Goal: Information Seeking & Learning: Learn about a topic

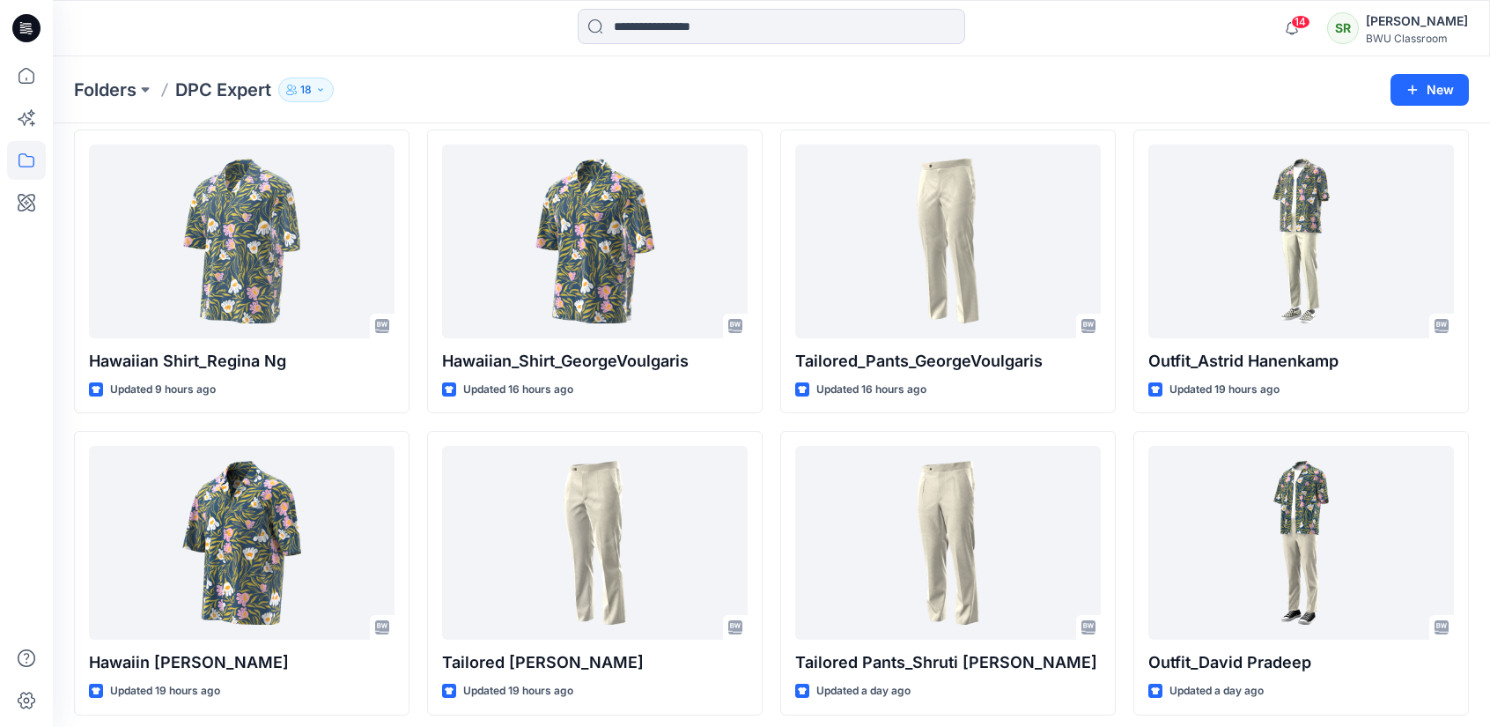
scroll to position [369, 0]
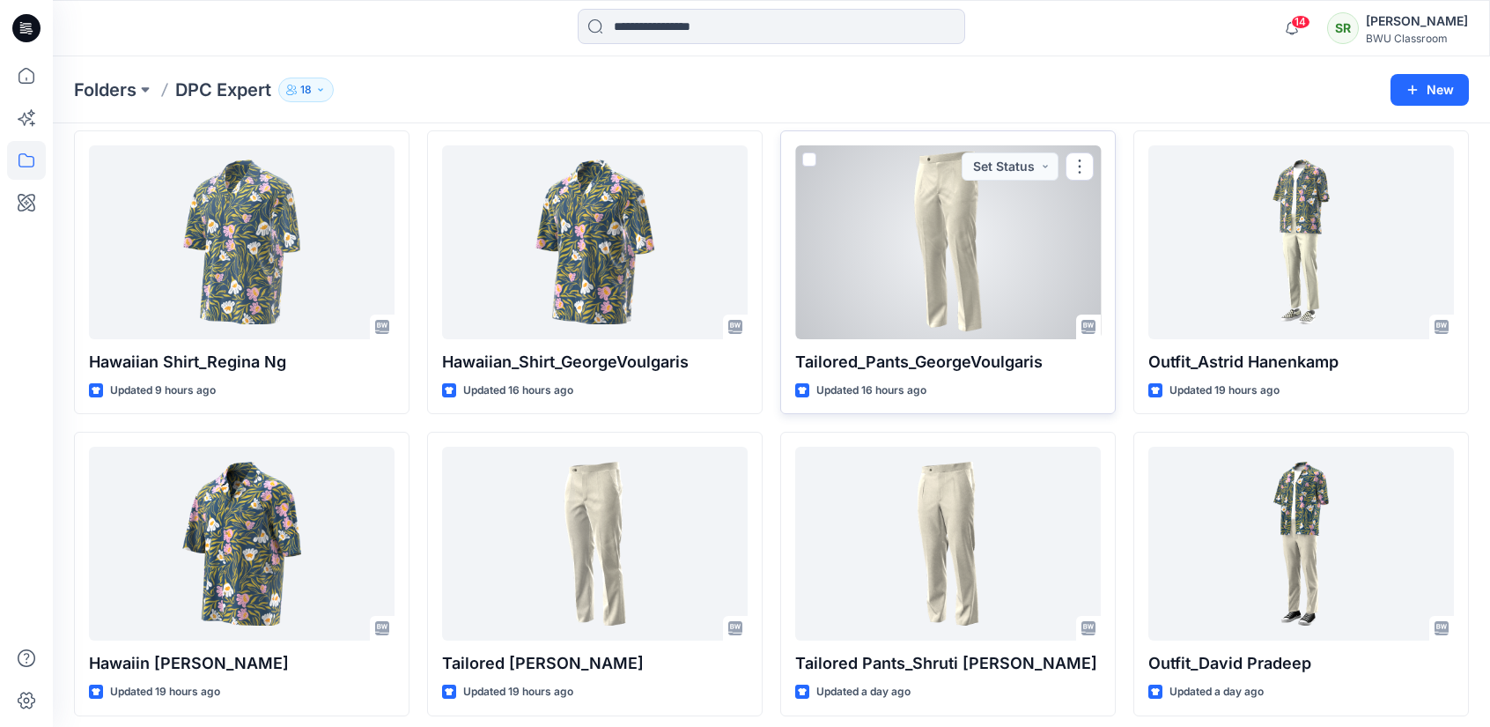
click at [925, 306] on div at bounding box center [948, 242] width 306 height 194
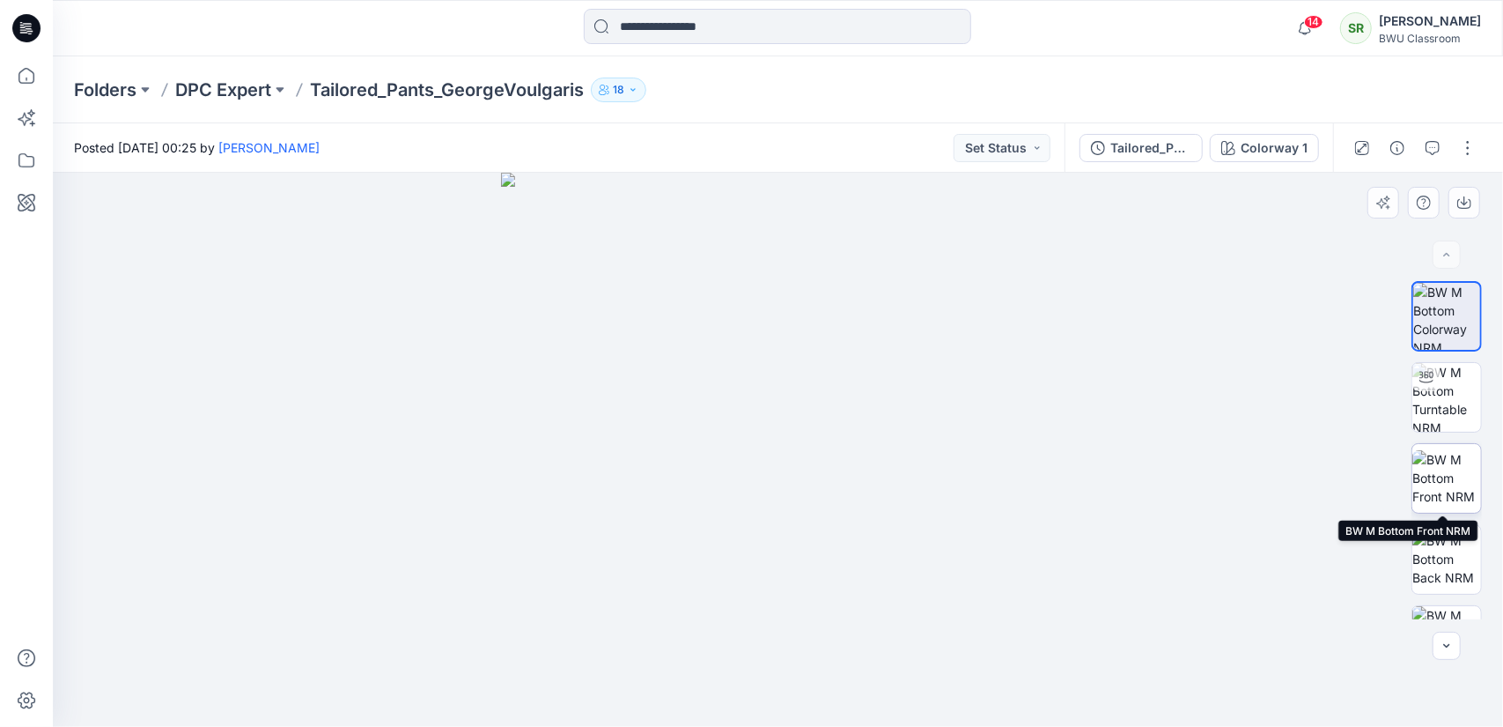
click at [1455, 480] on img at bounding box center [1447, 477] width 69 height 55
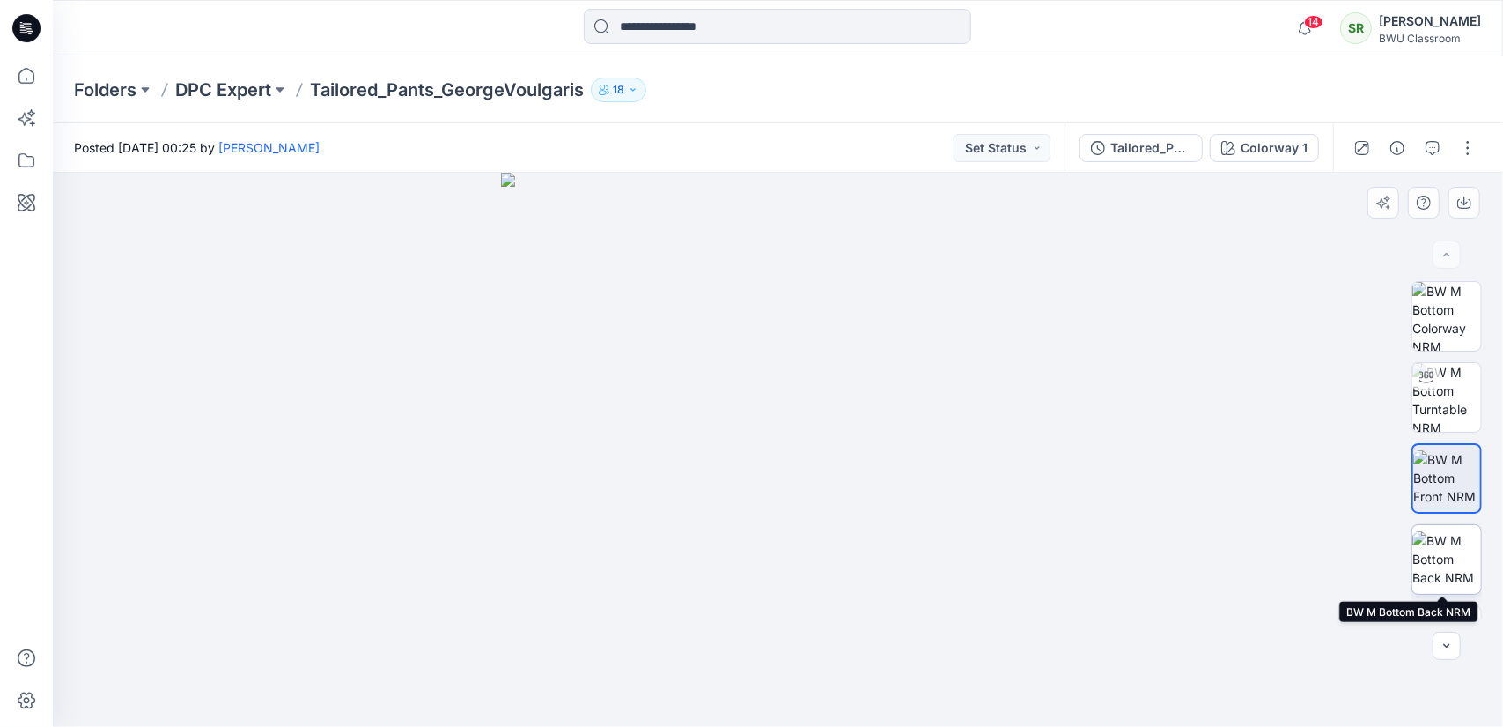
click at [1444, 537] on img at bounding box center [1447, 558] width 69 height 55
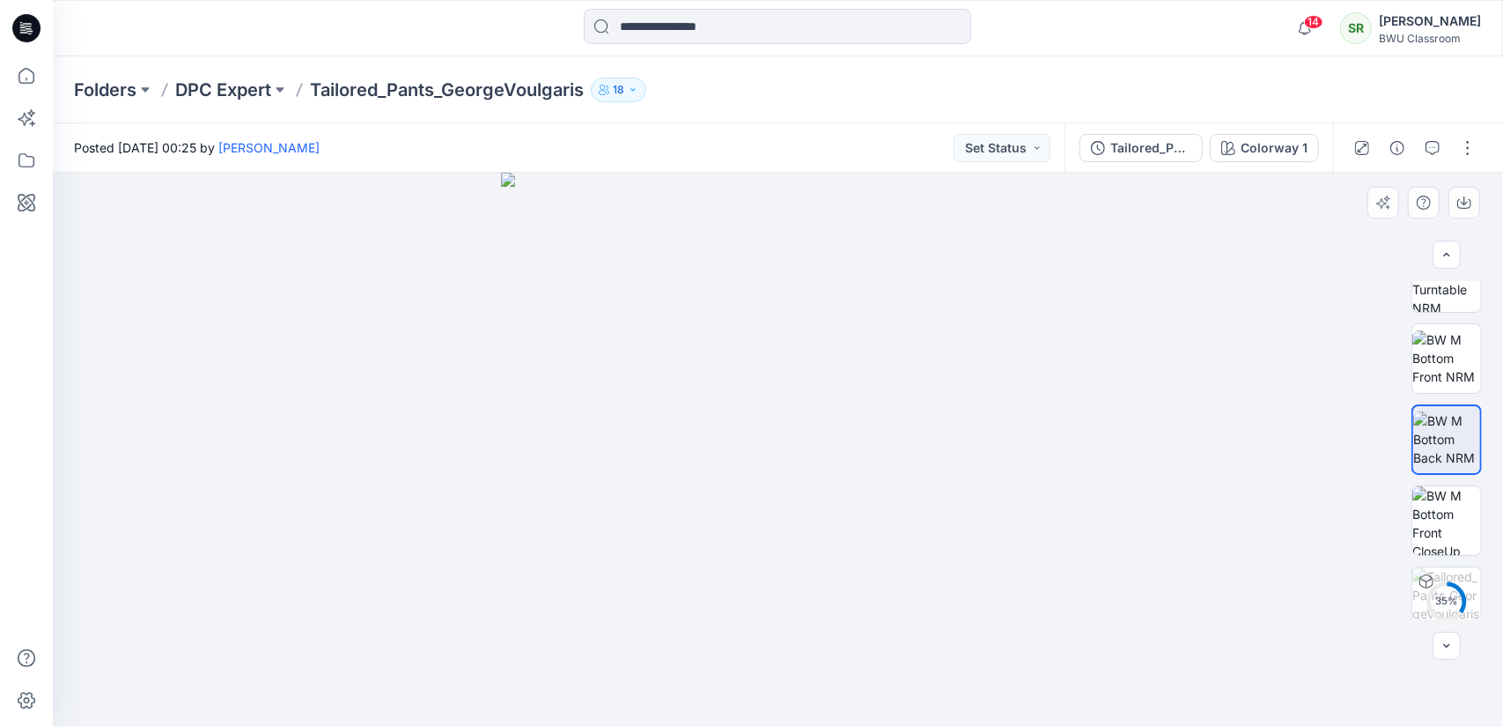
scroll to position [137, 0]
click at [1452, 352] on img at bounding box center [1447, 341] width 69 height 55
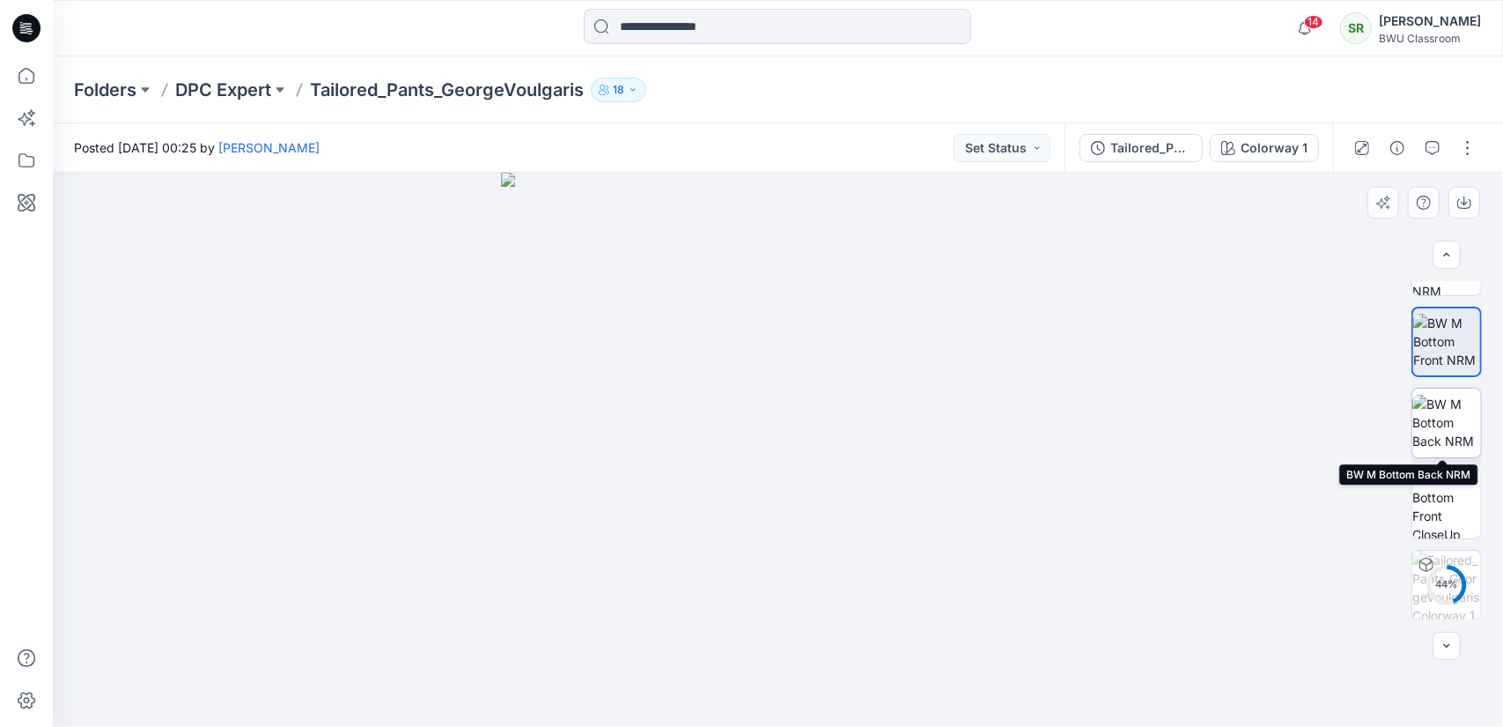
click at [1446, 424] on img at bounding box center [1447, 422] width 69 height 55
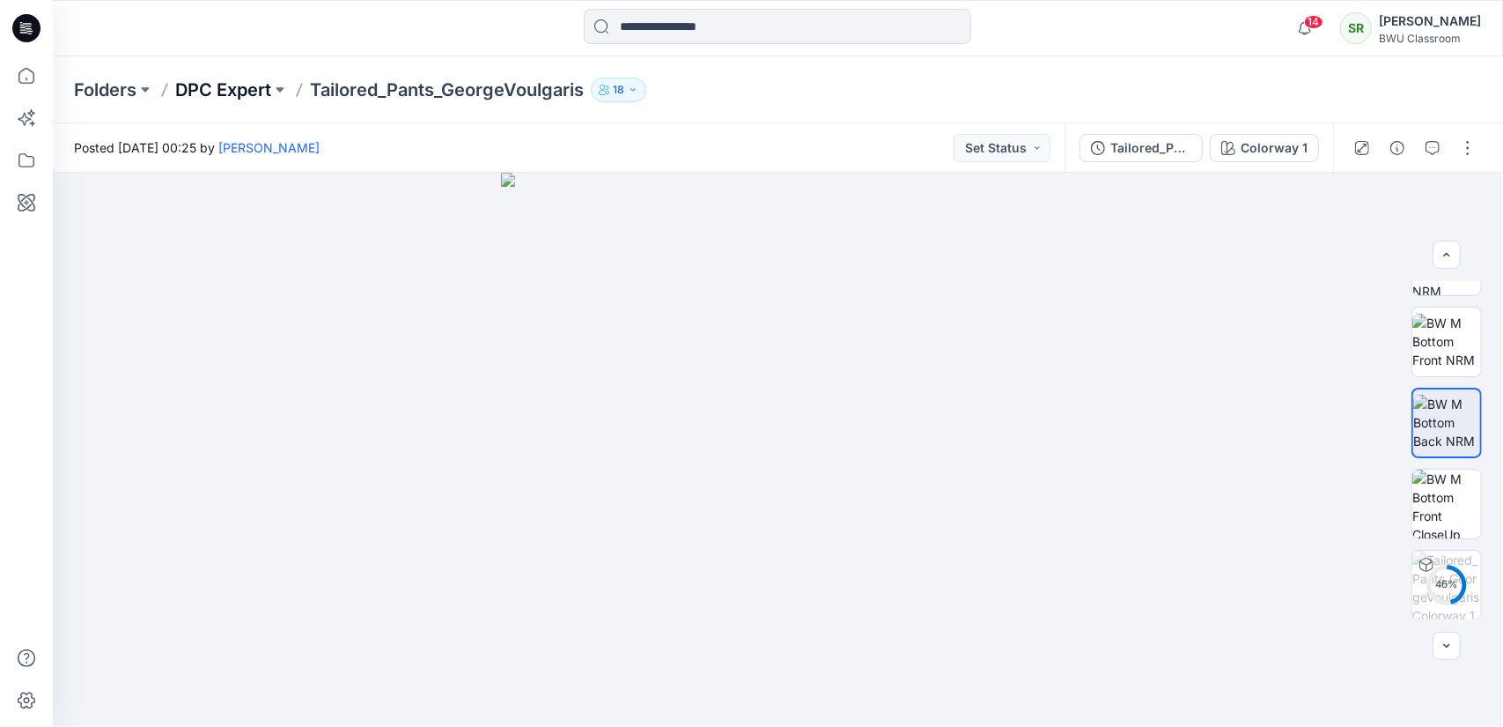
click at [244, 90] on p "DPC Expert" at bounding box center [223, 90] width 96 height 25
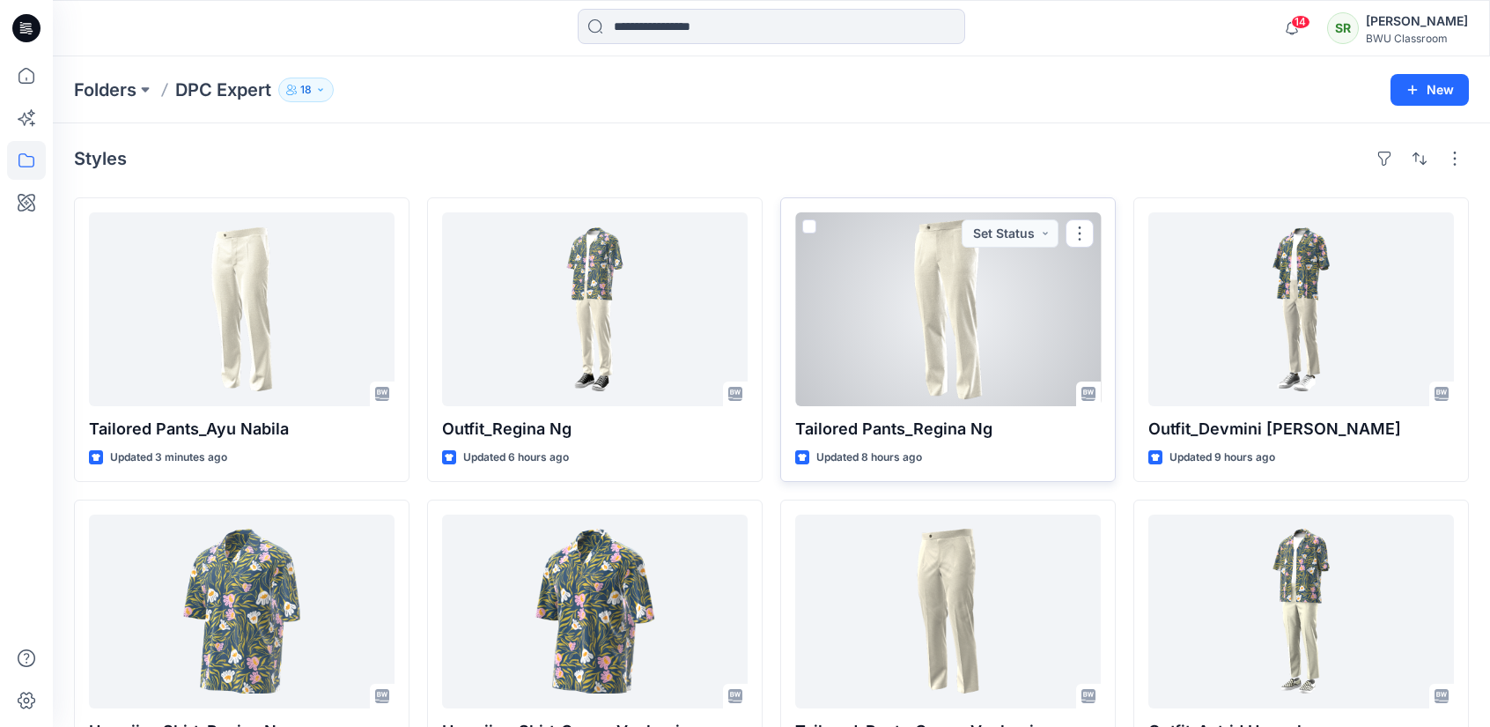
click at [912, 329] on div at bounding box center [948, 309] width 306 height 194
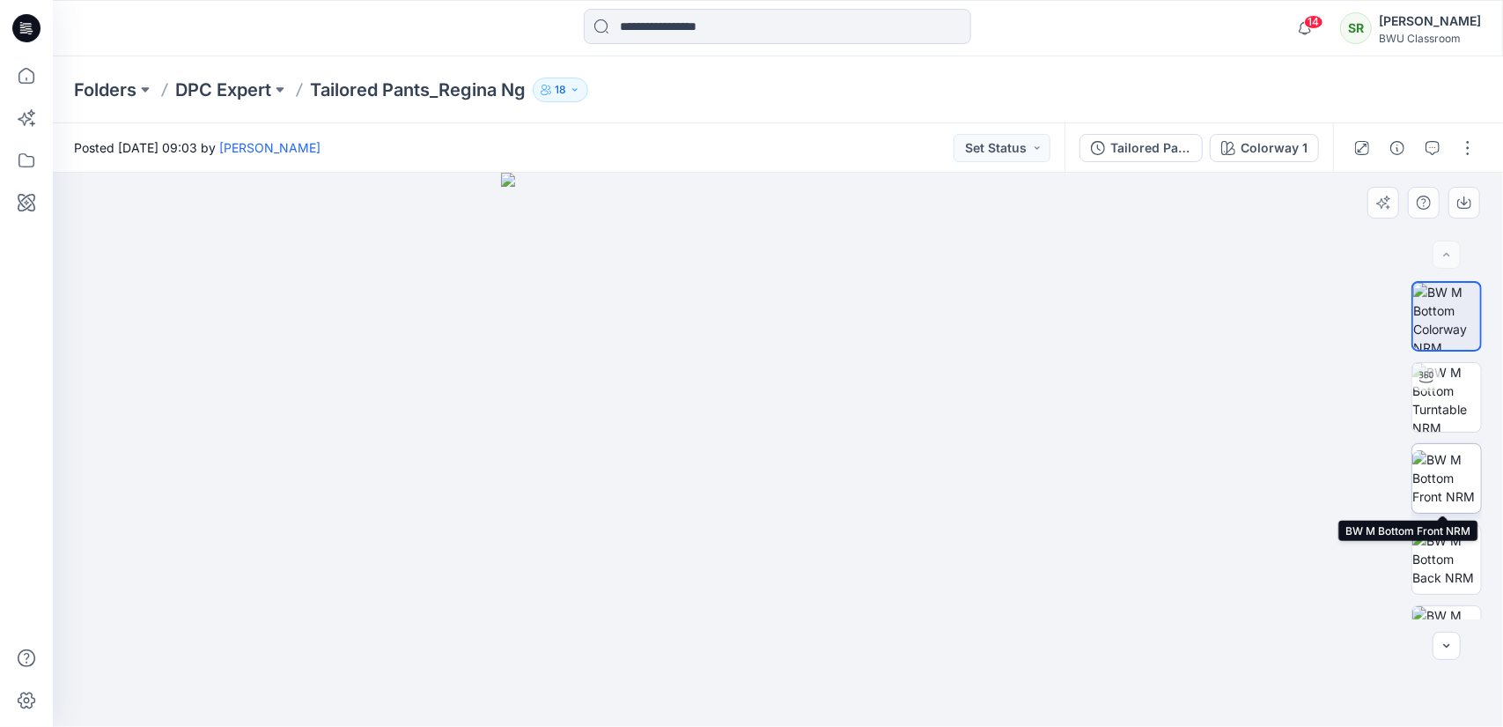
click at [1452, 494] on img at bounding box center [1447, 477] width 69 height 55
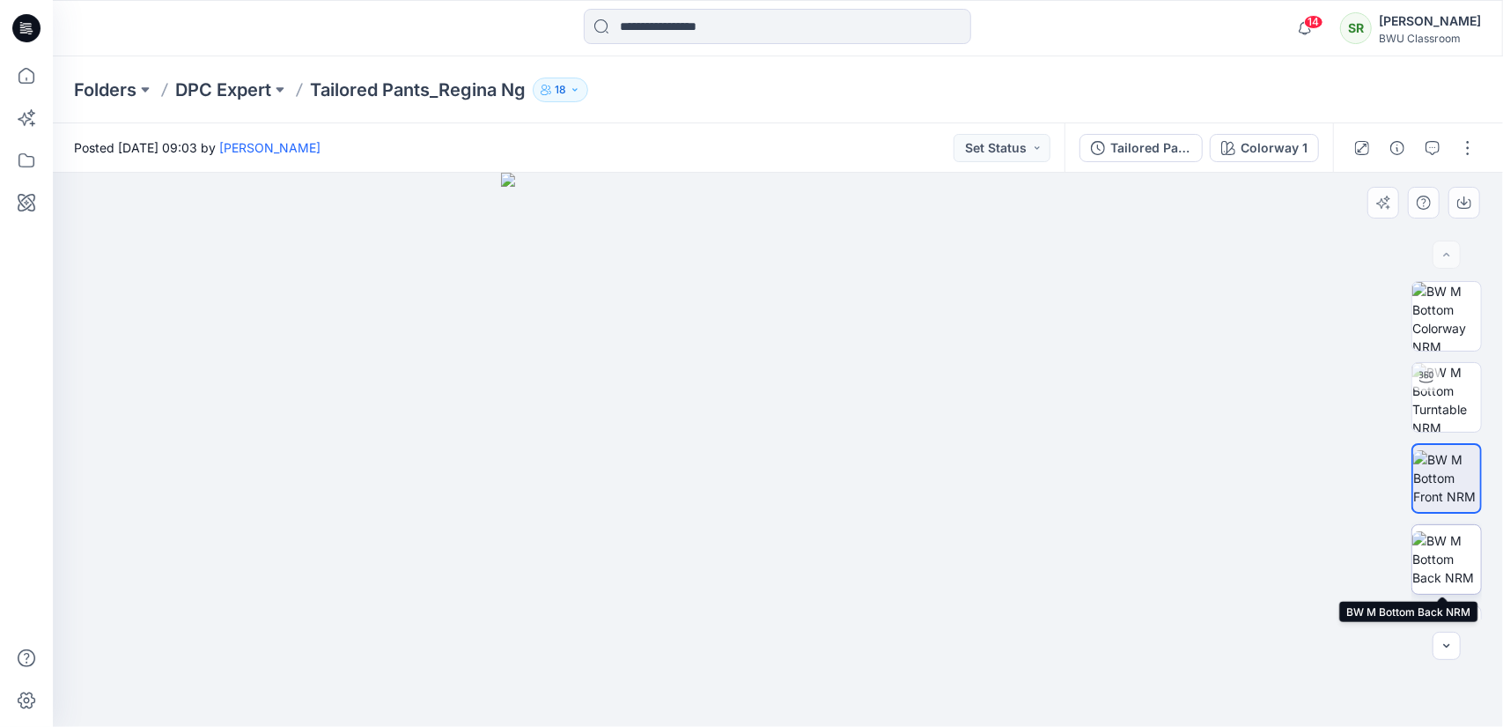
click at [1453, 558] on img at bounding box center [1447, 558] width 69 height 55
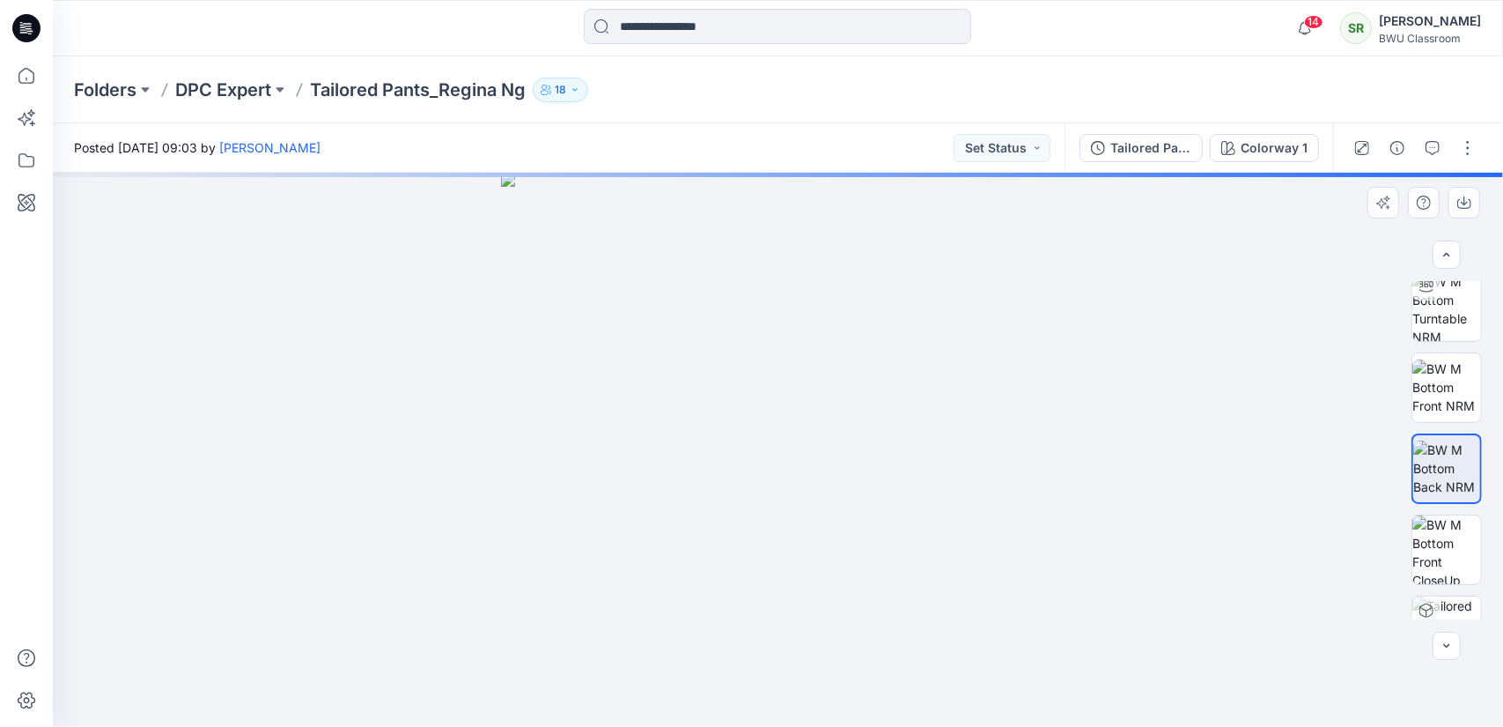
scroll to position [137, 0]
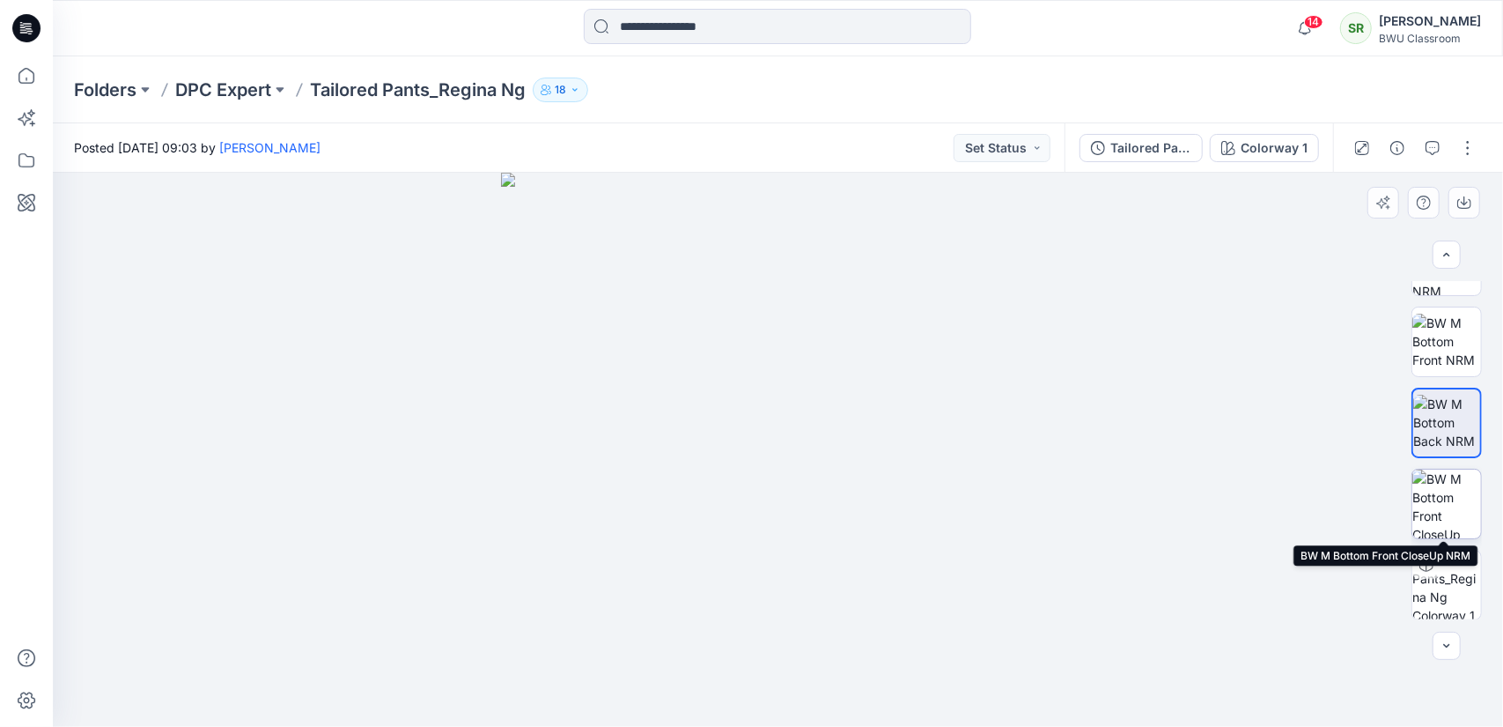
click at [1452, 509] on img at bounding box center [1447, 503] width 69 height 69
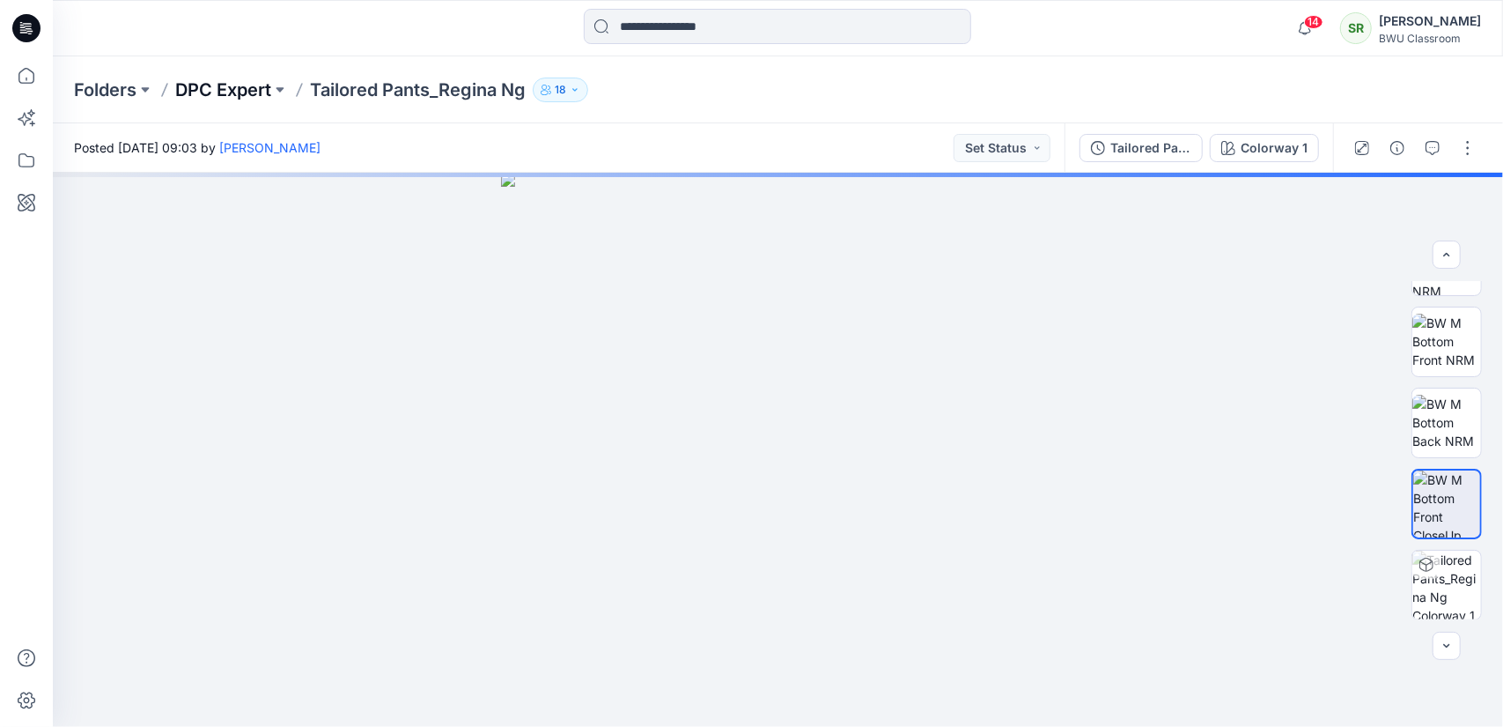
click at [239, 93] on p "DPC Expert" at bounding box center [223, 90] width 96 height 25
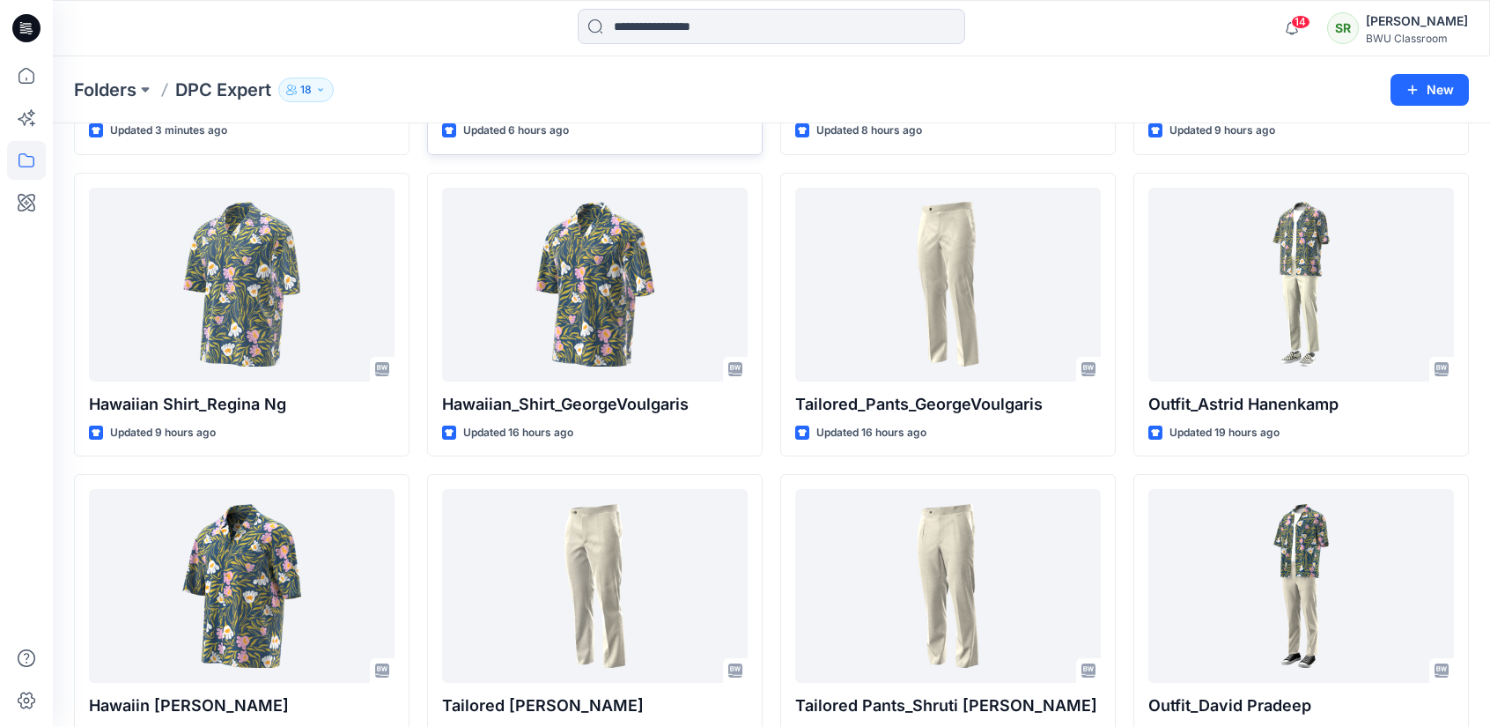
scroll to position [328, 0]
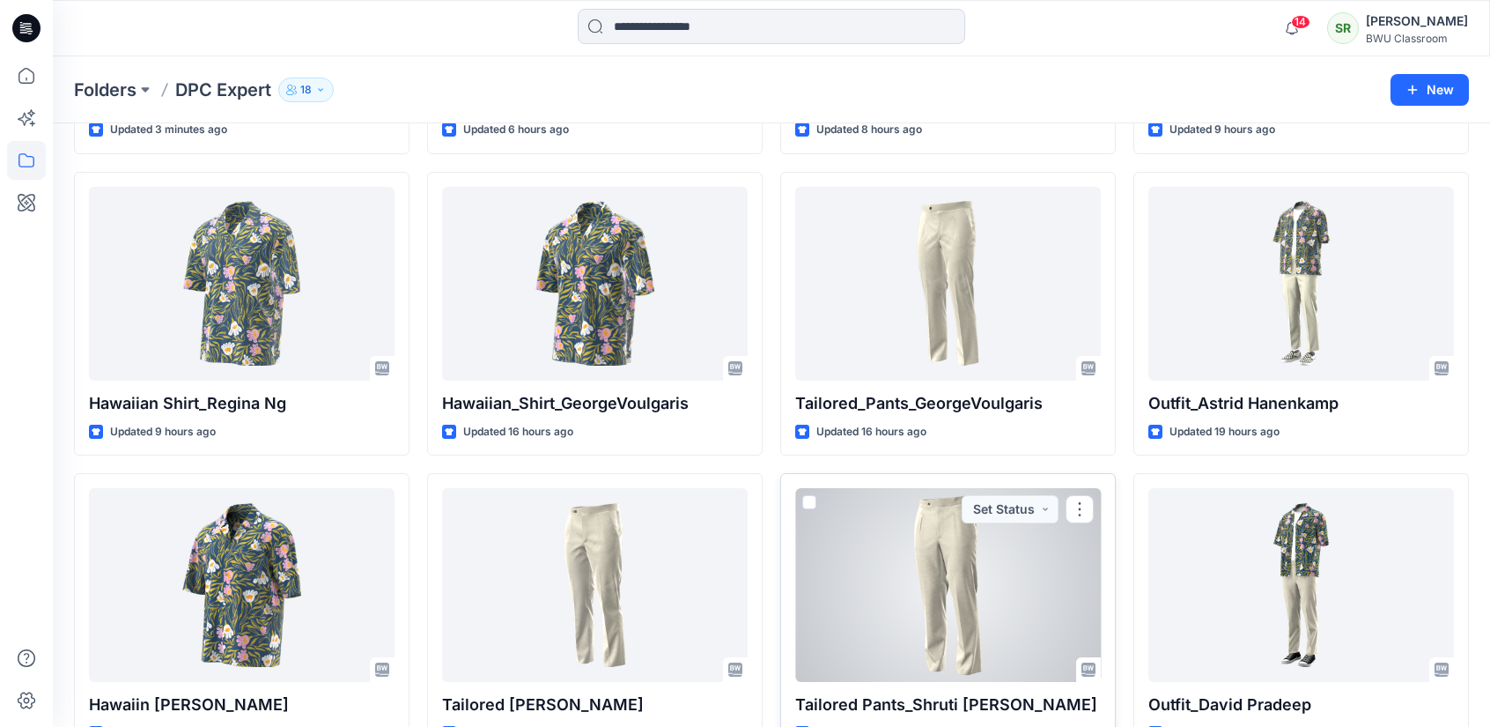
click at [941, 596] on div at bounding box center [948, 585] width 306 height 194
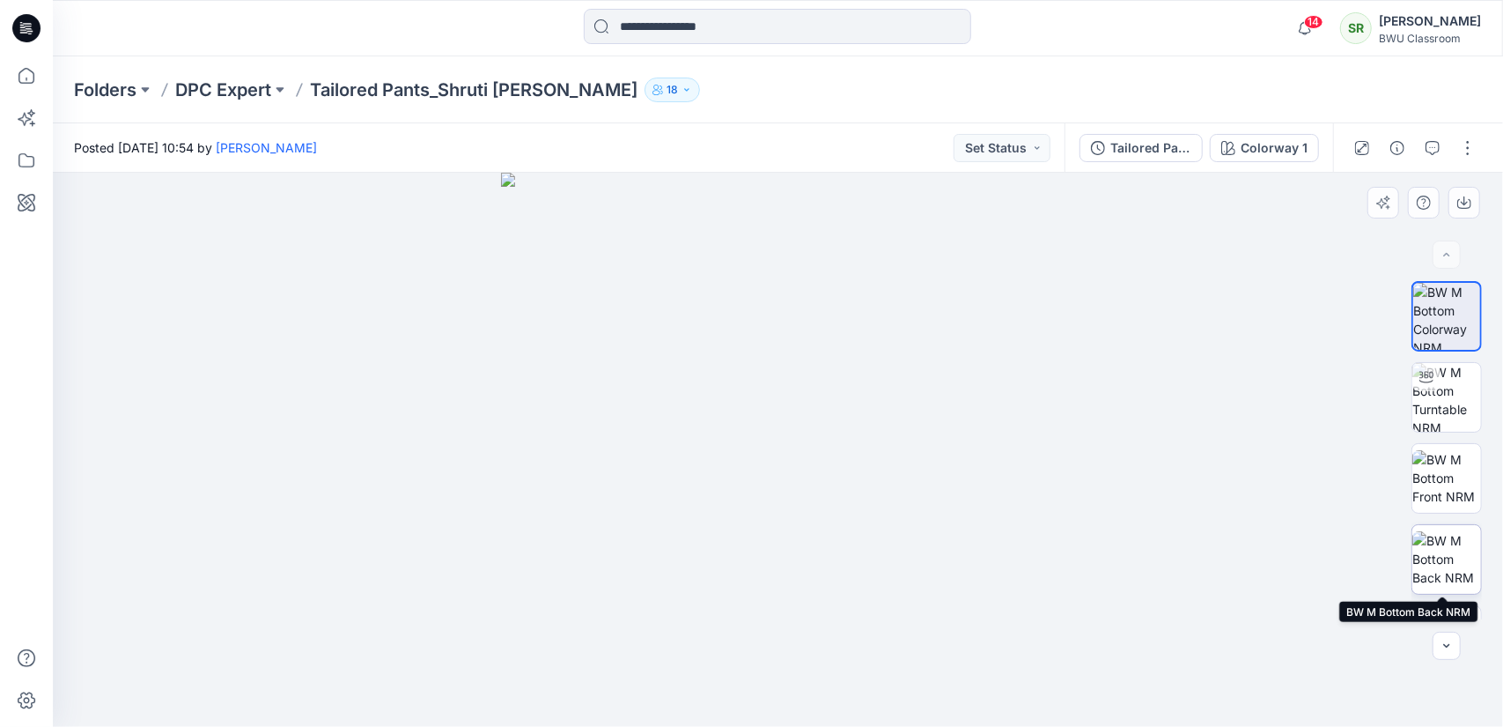
click at [1446, 559] on img at bounding box center [1447, 558] width 69 height 55
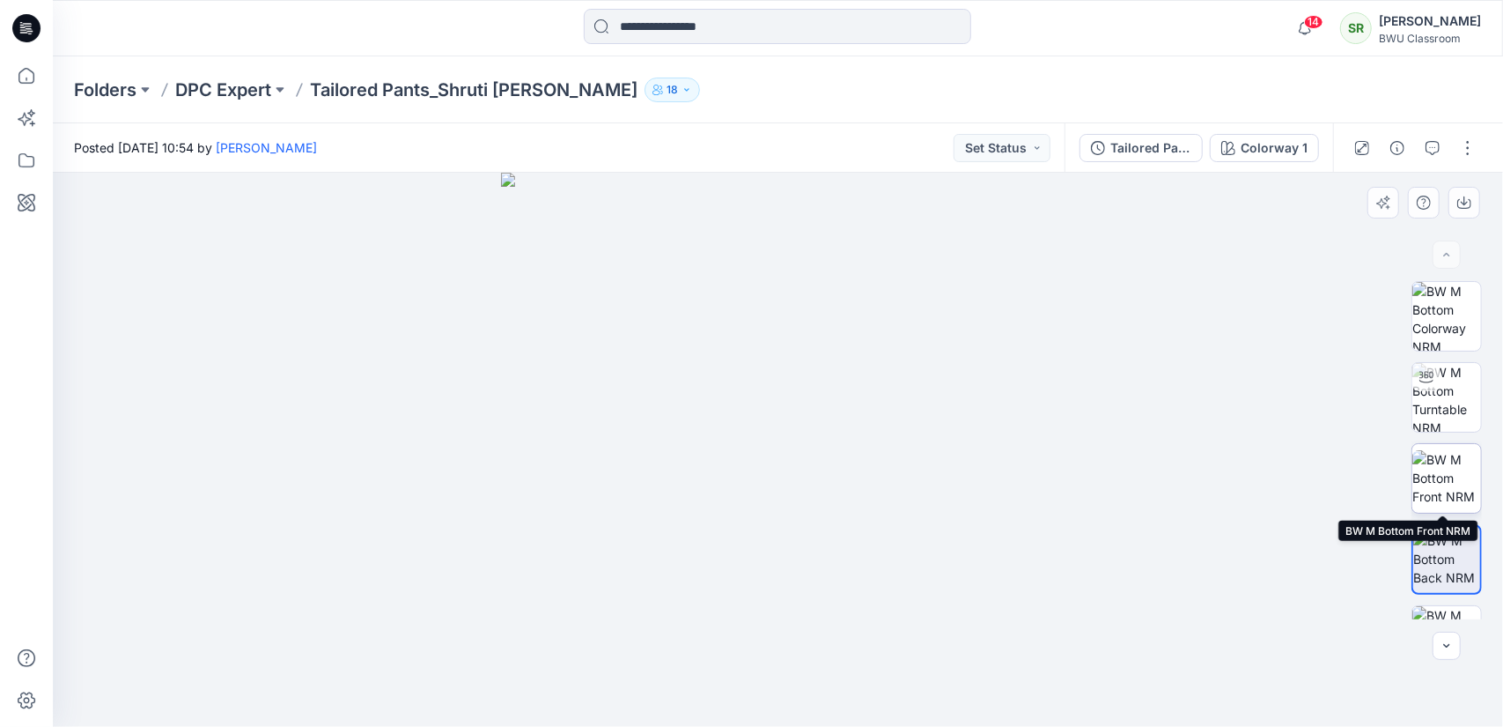
click at [1433, 469] on img at bounding box center [1447, 477] width 69 height 55
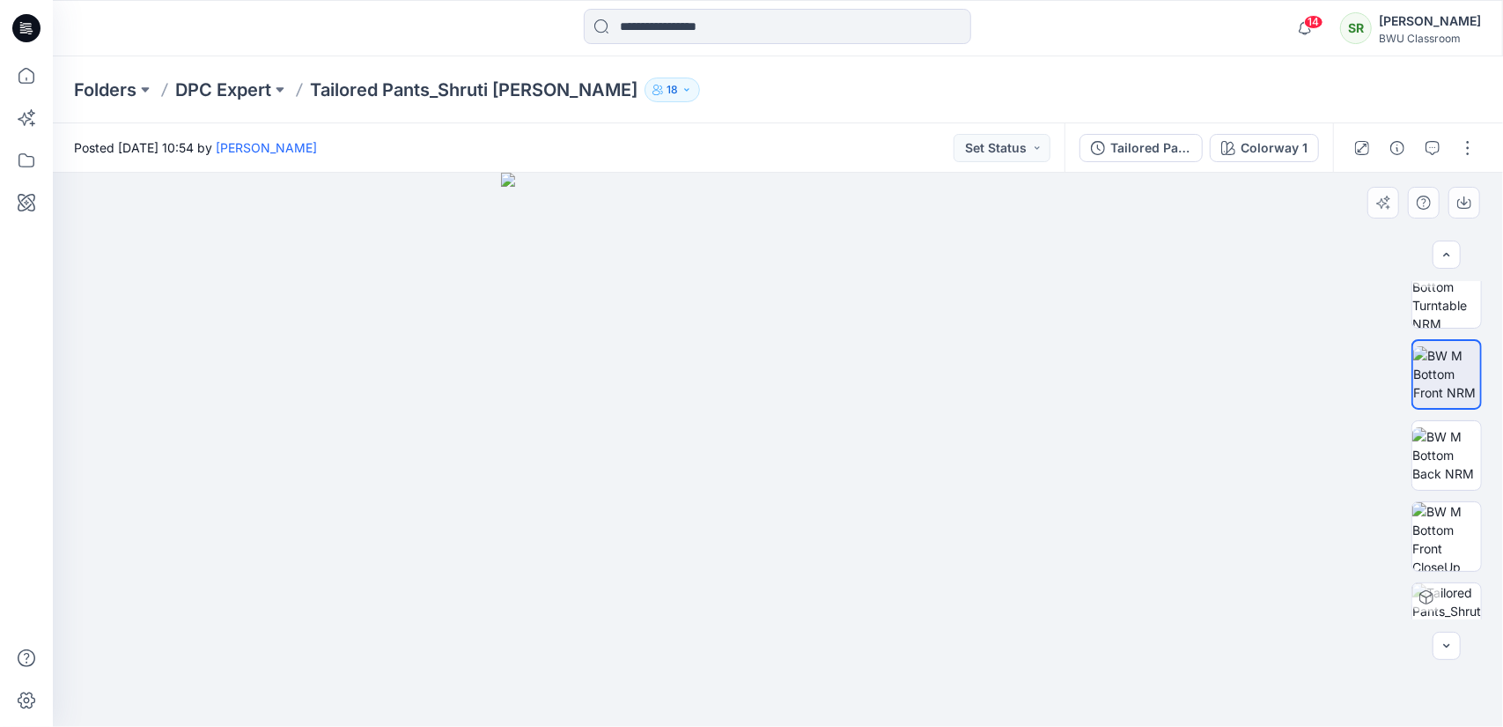
scroll to position [137, 0]
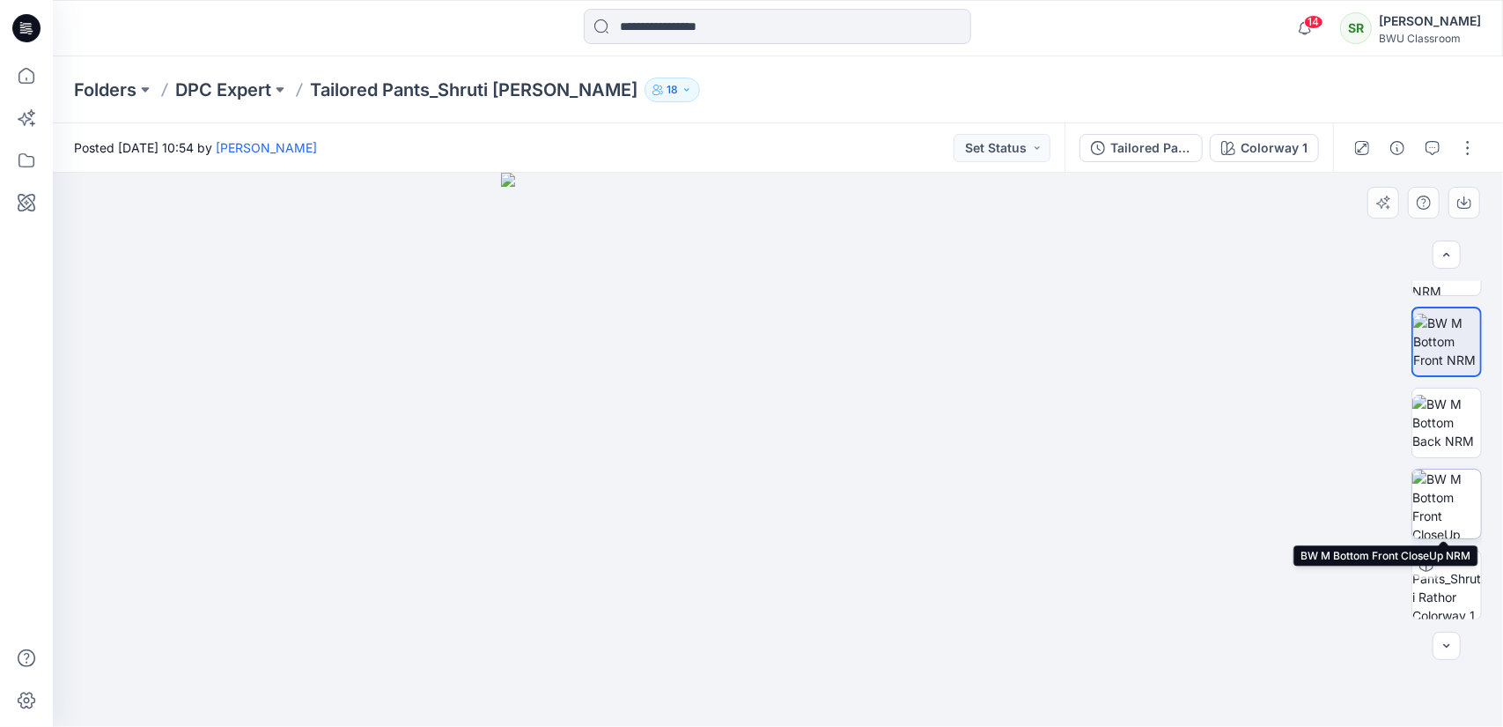
click at [1442, 498] on img at bounding box center [1447, 503] width 69 height 69
